Goal: Information Seeking & Learning: Learn about a topic

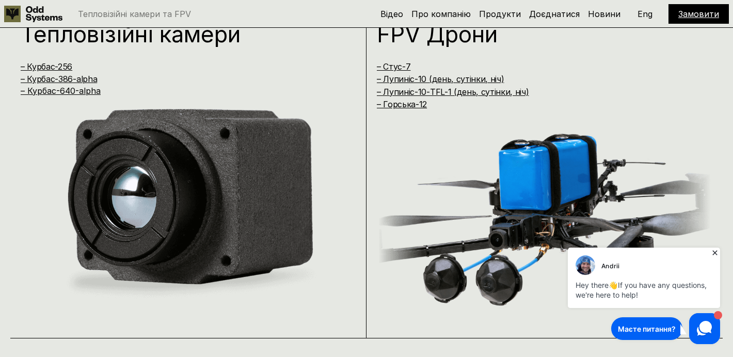
click at [716, 252] on icon at bounding box center [715, 253] width 10 height 10
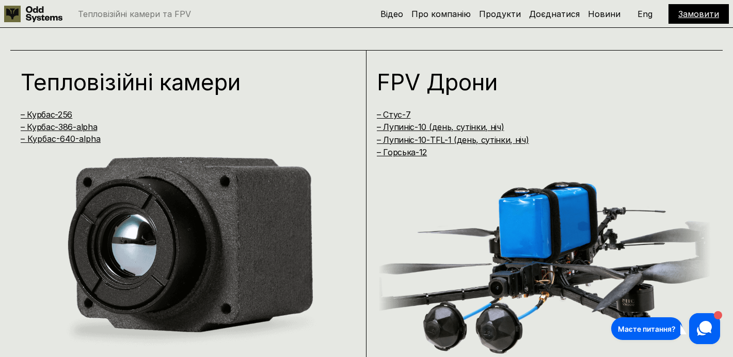
scroll to position [691, 0]
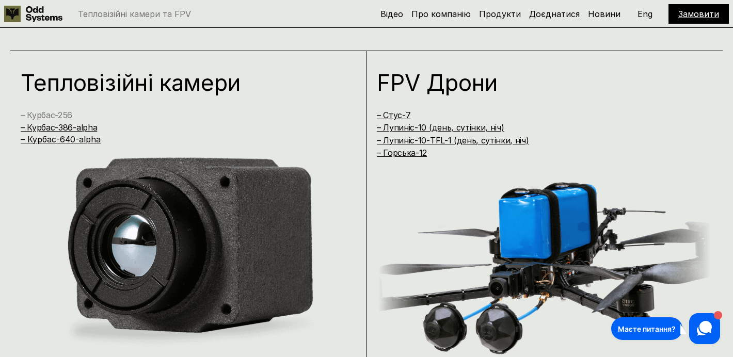
click at [47, 112] on link "– Курбас-256" at bounding box center [47, 115] width 52 height 10
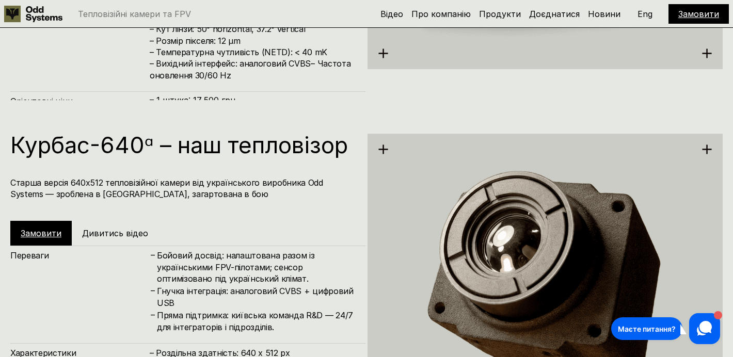
scroll to position [1671, 0]
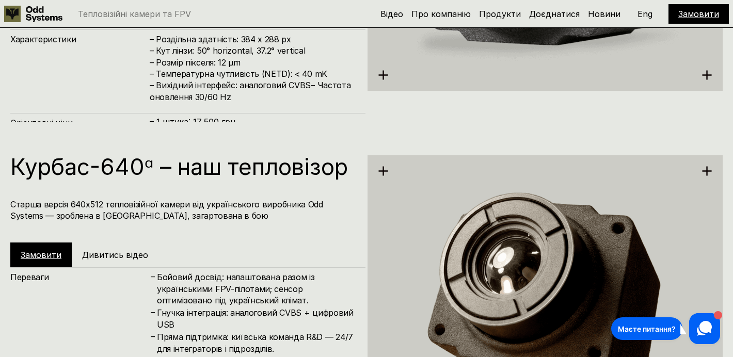
click at [219, 127] on p "– 100 штук: 15,000 грн/шт" at bounding box center [252, 132] width 205 height 10
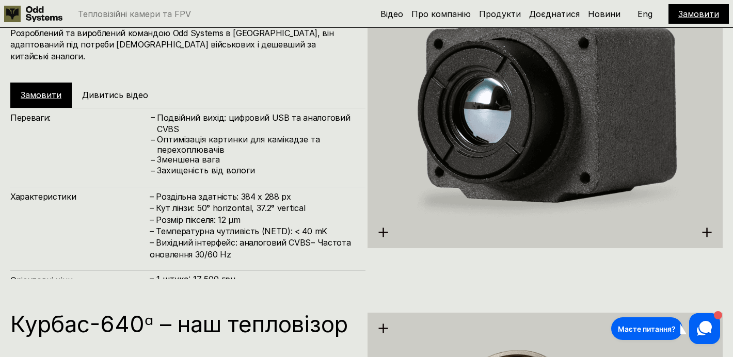
scroll to position [1518, 0]
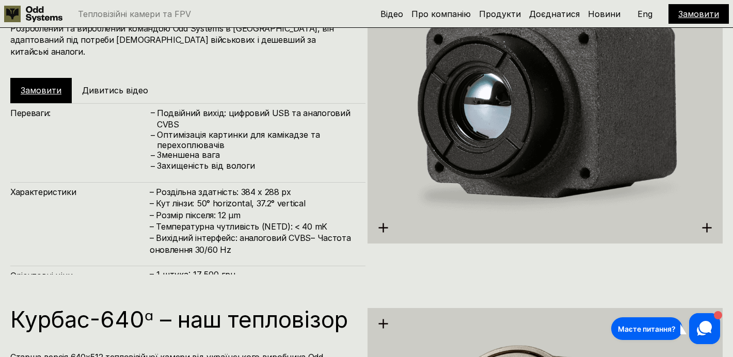
click at [214, 270] on p "– 1 штука: 17,500 грн" at bounding box center [252, 275] width 205 height 10
click at [383, 227] on img at bounding box center [545, 111] width 355 height 365
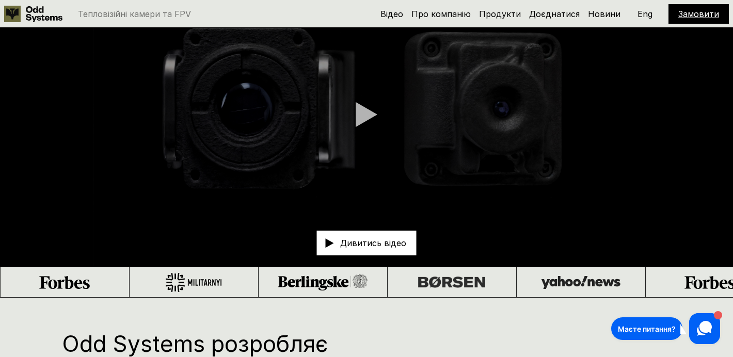
scroll to position [0, 0]
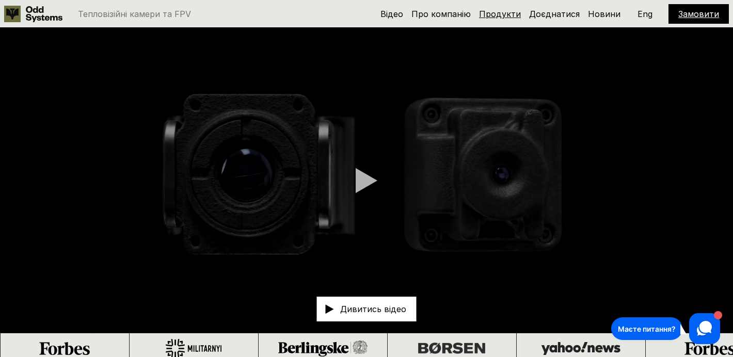
click at [510, 10] on link "Продукти" at bounding box center [500, 14] width 42 height 10
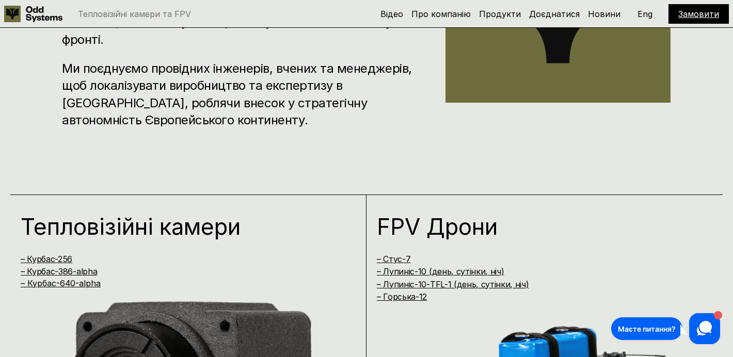
scroll to position [721, 0]
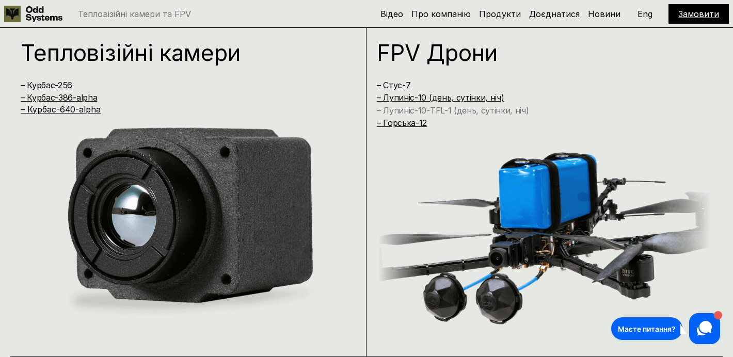
click at [409, 107] on link "– Лупиніс-10-TFL-1 (день, сутінки, ніч)" at bounding box center [453, 110] width 152 height 10
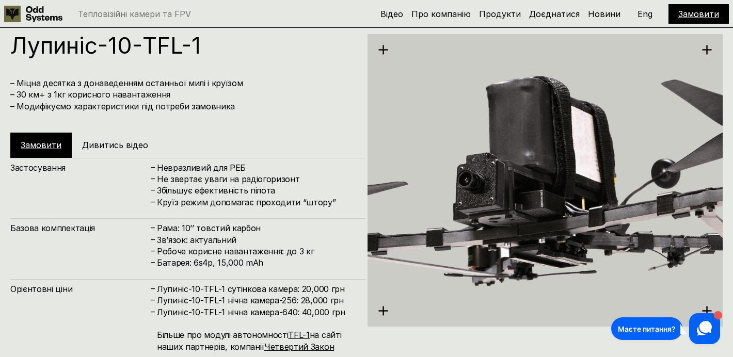
scroll to position [2865, 0]
